Goal: Information Seeking & Learning: Check status

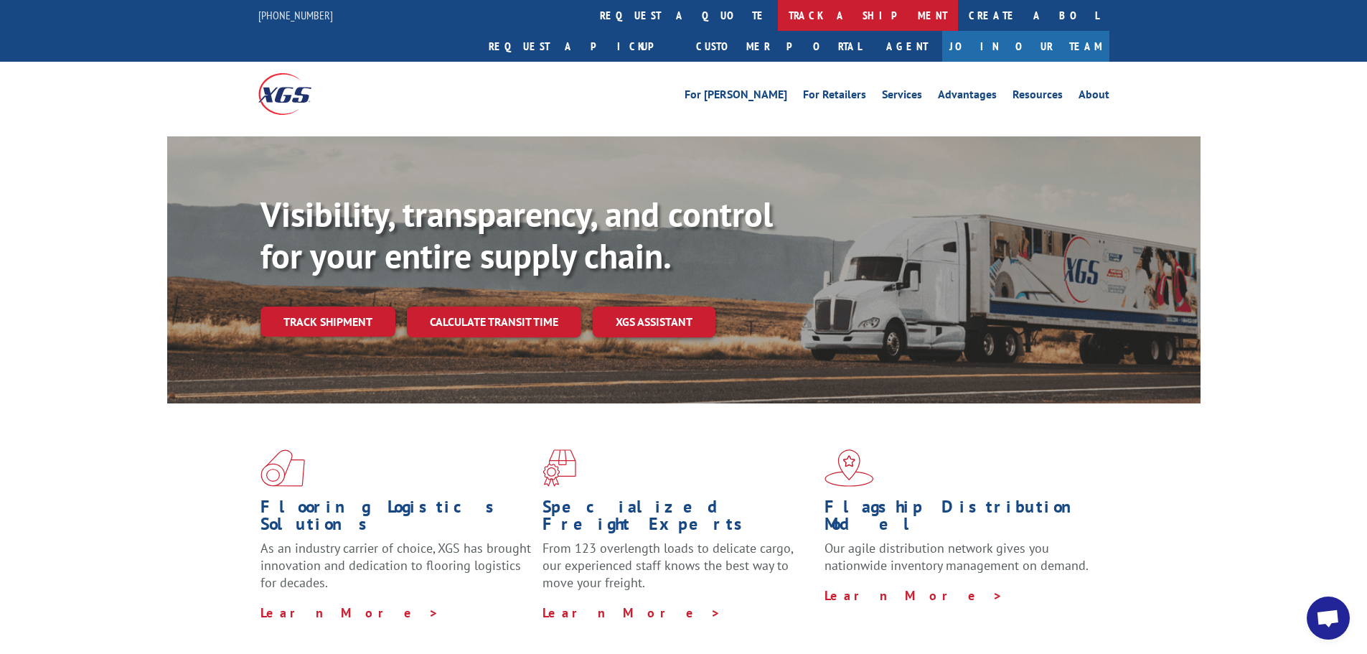
click at [778, 14] on link "track a shipment" at bounding box center [868, 15] width 180 height 31
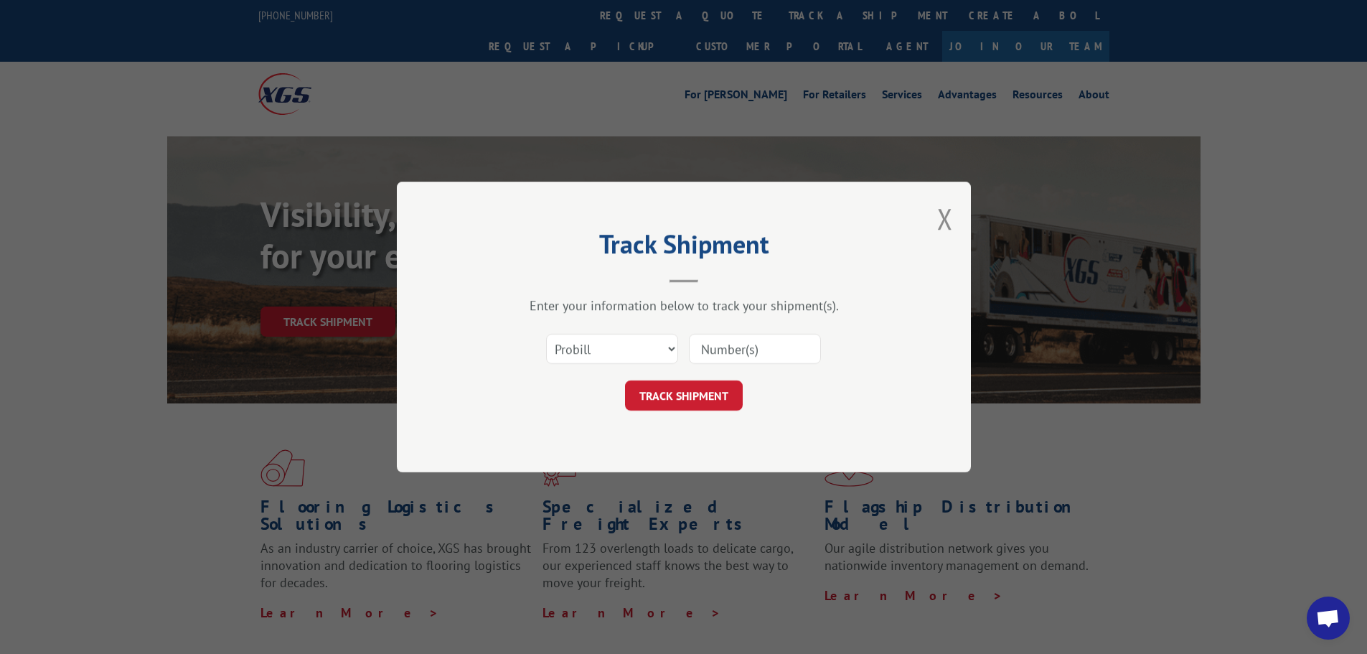
click at [752, 350] on input at bounding box center [755, 349] width 132 height 30
type input "17597686"
click at [714, 398] on button "TRACK SHIPMENT" at bounding box center [684, 395] width 118 height 30
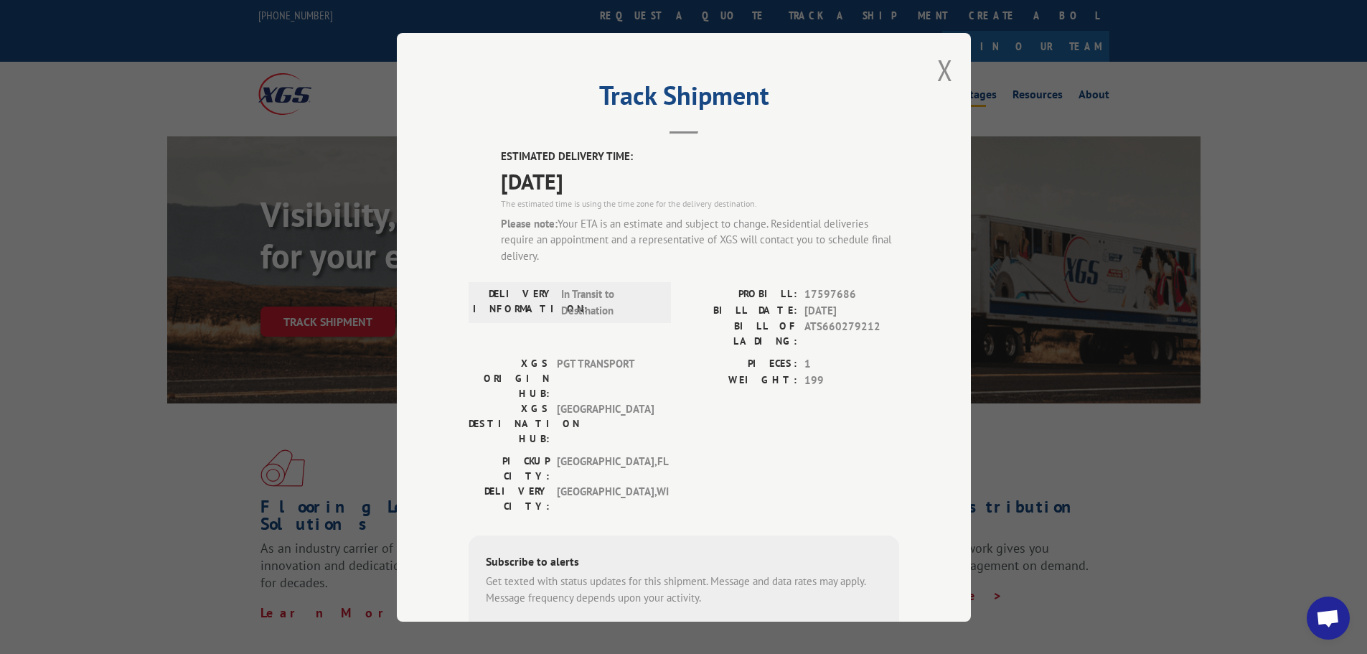
click at [942, 65] on button "Close modal" at bounding box center [945, 70] width 16 height 38
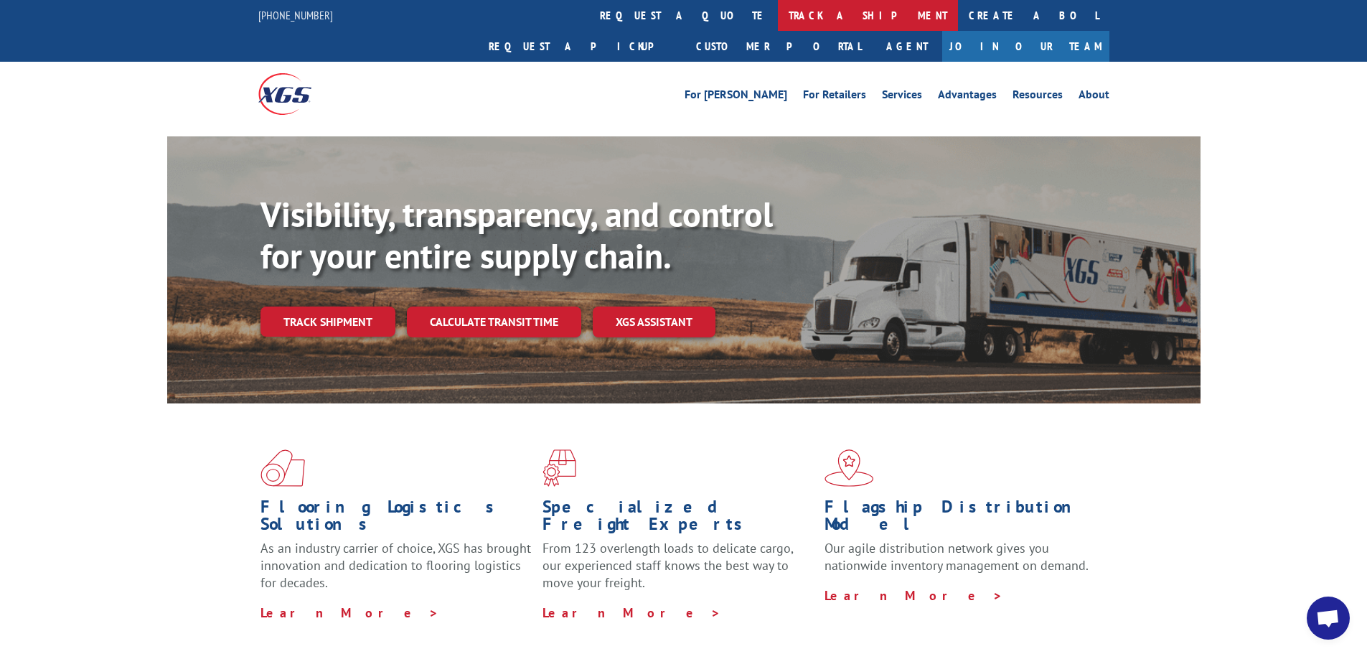
click at [778, 9] on link "track a shipment" at bounding box center [868, 15] width 180 height 31
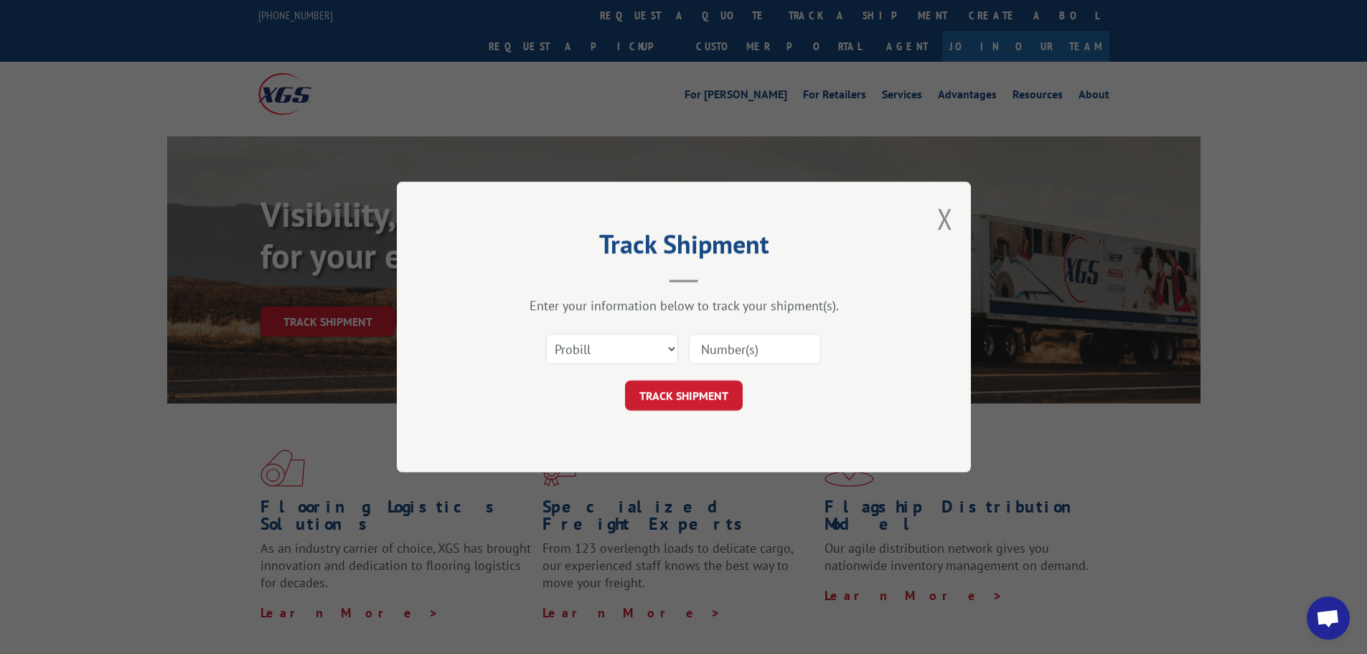
click at [735, 344] on input at bounding box center [755, 349] width 132 height 30
type input "17601108"
click at [708, 396] on button "TRACK SHIPMENT" at bounding box center [684, 395] width 118 height 30
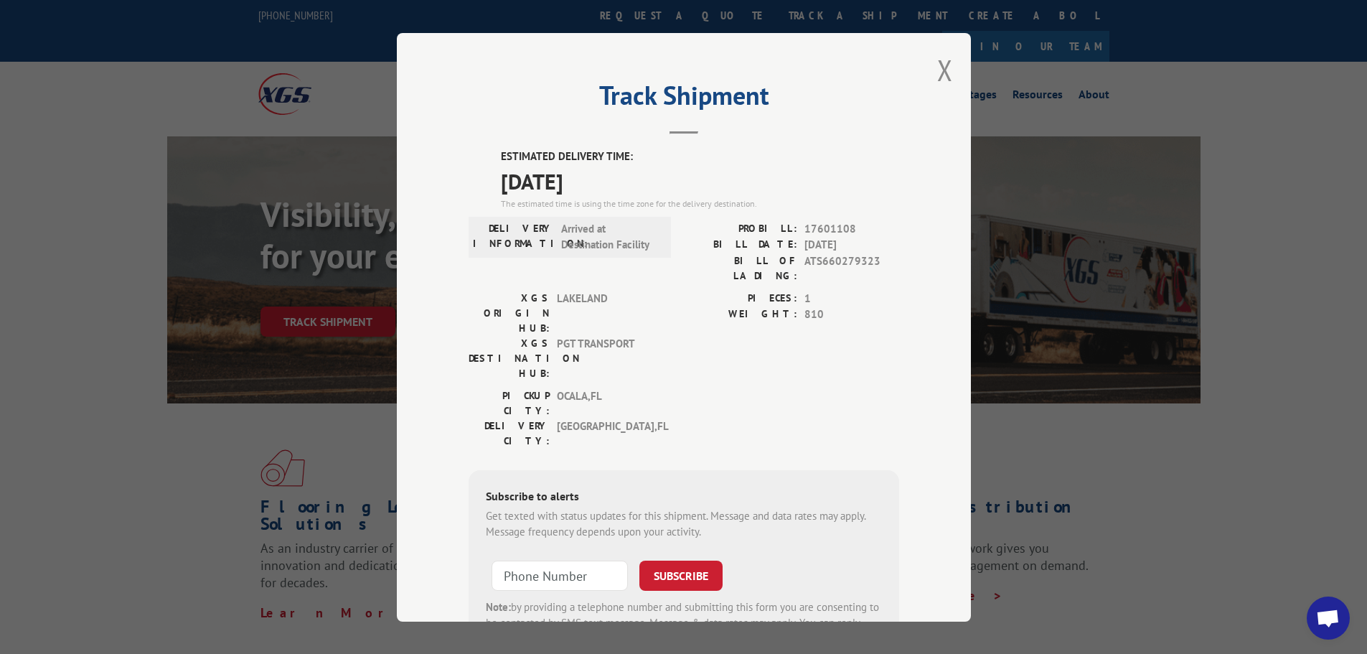
drag, startPoint x: 942, startPoint y: 66, endPoint x: 931, endPoint y: 65, distance: 10.9
click at [937, 66] on button "Close modal" at bounding box center [945, 70] width 16 height 38
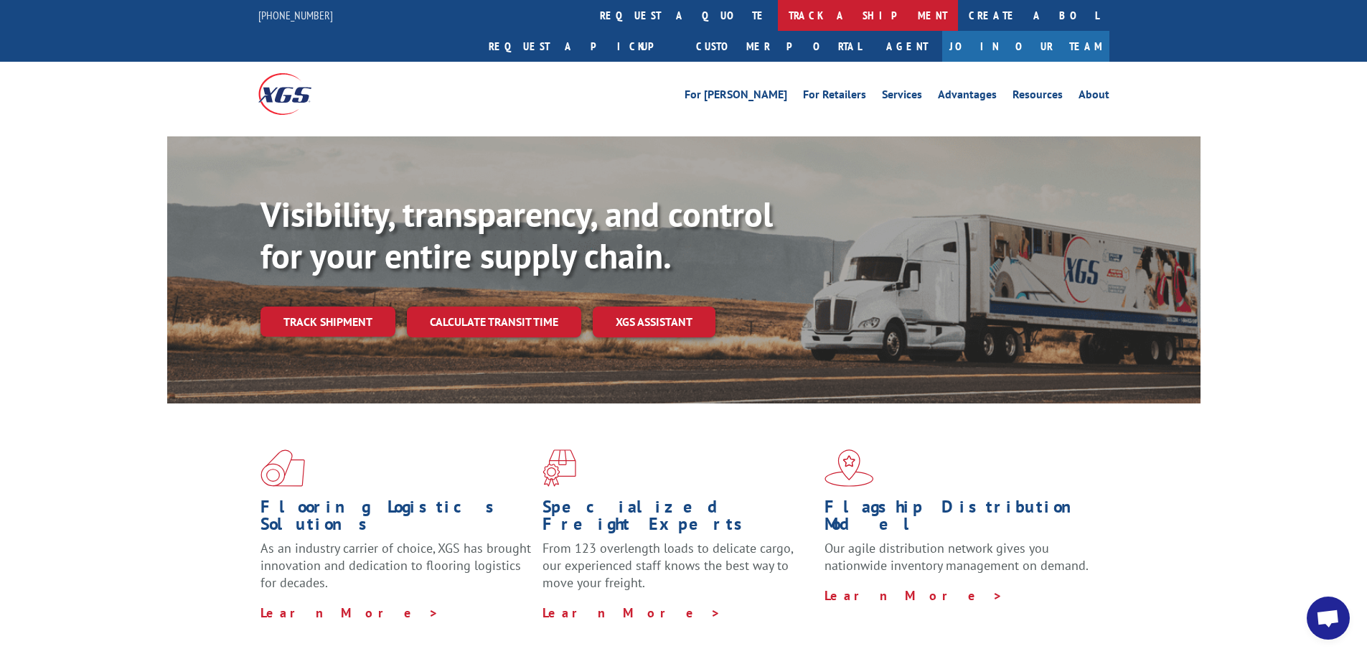
click at [778, 17] on link "track a shipment" at bounding box center [868, 15] width 180 height 31
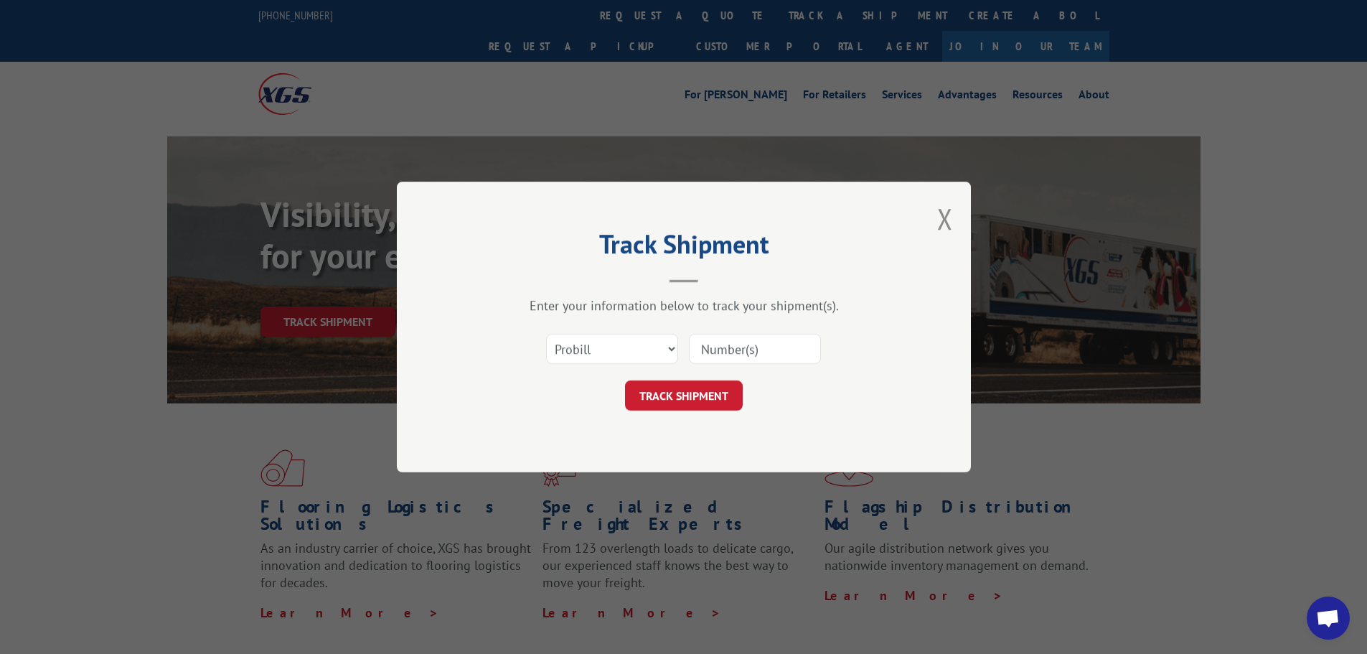
click at [750, 355] on input at bounding box center [755, 349] width 132 height 30
type input "17590461"
click button "TRACK SHIPMENT" at bounding box center [684, 395] width 118 height 30
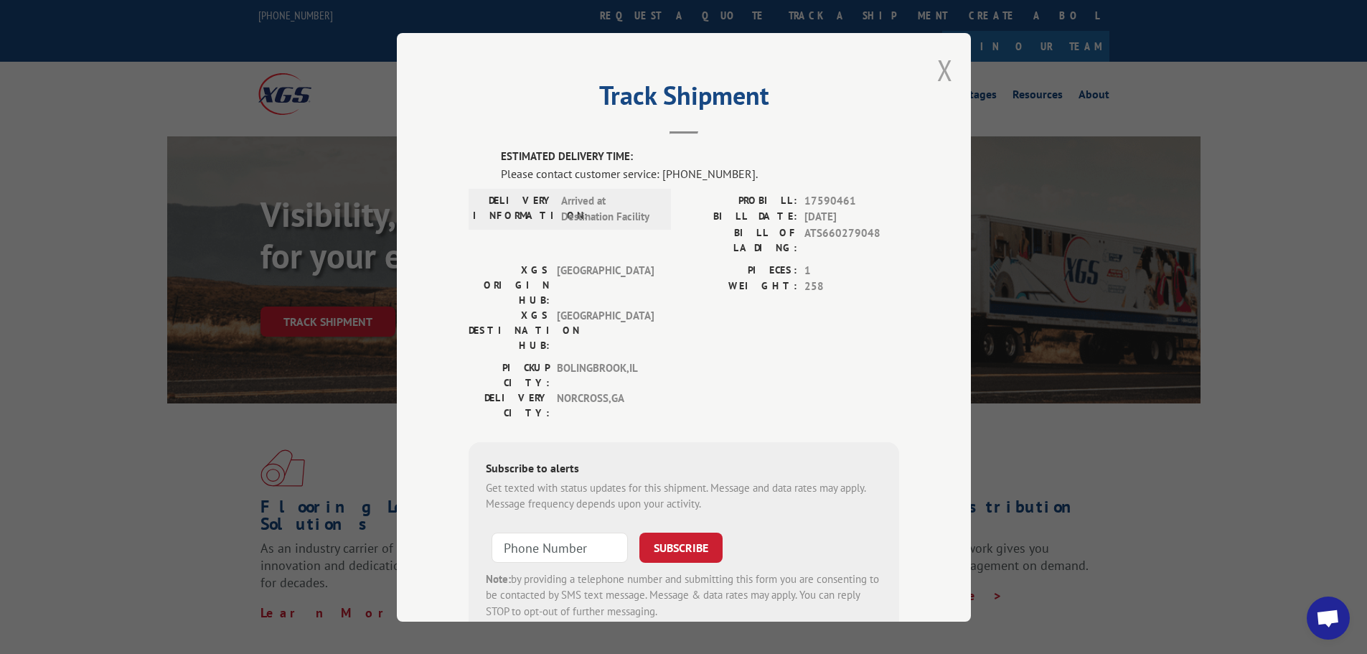
click at [940, 62] on button "Close modal" at bounding box center [945, 70] width 16 height 38
